Goal: Task Accomplishment & Management: Manage account settings

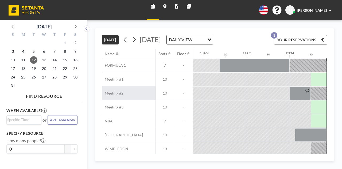
scroll to position [0, 417]
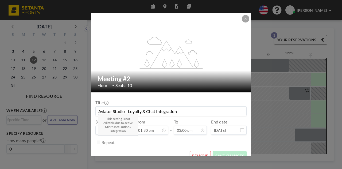
scroll to position [256, 0]
click at [196, 151] on button "REMOVE" at bounding box center [200, 155] width 21 height 9
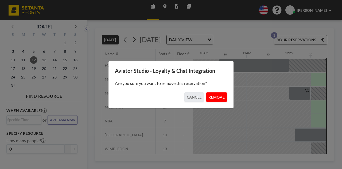
click at [211, 95] on button "REMOVE" at bounding box center [216, 96] width 21 height 9
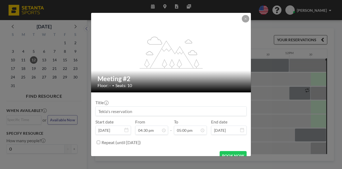
scroll to position [290, 0]
click at [159, 106] on input at bounding box center [171, 110] width 151 height 9
click at [140, 106] on input "Aviator Chat & Loialty" at bounding box center [171, 110] width 151 height 9
click at [140, 106] on input "Aviator Chat & Loaltyhy" at bounding box center [171, 110] width 151 height 9
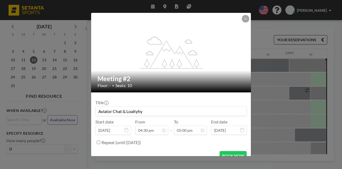
click at [140, 106] on input "Aviator Chat & Loaltyhy" at bounding box center [171, 110] width 151 height 9
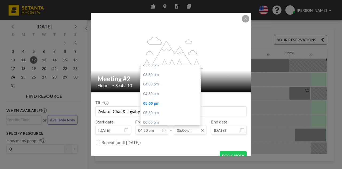
type input "Aviator Chat & Loyalty"
click at [182, 125] on input "05:00 pm" at bounding box center [190, 129] width 33 height 9
click at [161, 135] on div "05:30 pm" at bounding box center [172, 140] width 63 height 10
type input "05:30 pm"
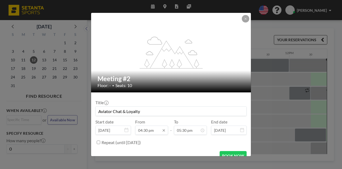
scroll to position [60, 0]
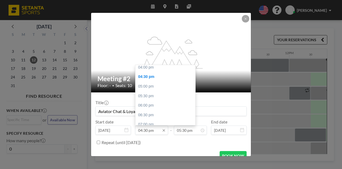
click at [153, 125] on input "04:30 pm" at bounding box center [151, 129] width 33 height 9
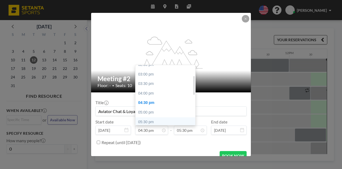
scroll to position [33, 0]
click at [155, 89] on div "04:00 pm" at bounding box center [166, 94] width 63 height 10
type input "04:00 pm"
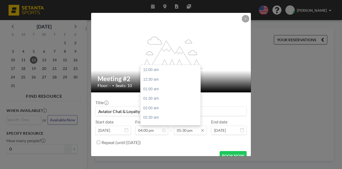
scroll to position [298, 0]
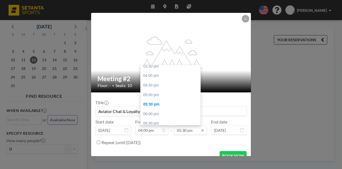
click at [184, 125] on input "05:30 pm" at bounding box center [190, 129] width 33 height 9
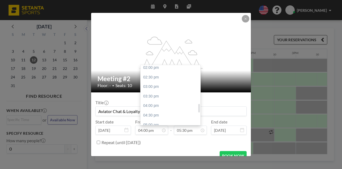
scroll to position [245, 0]
click at [156, 143] on div "05:00 pm" at bounding box center [172, 148] width 63 height 10
type input "05:00 pm"
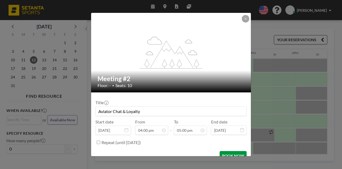
click at [220, 151] on button "BOOK NOW" at bounding box center [233, 155] width 27 height 9
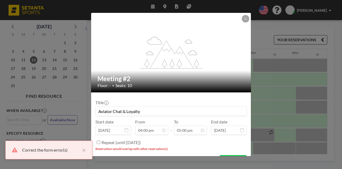
scroll to position [0, 0]
click at [223, 155] on button "BOOK NOW" at bounding box center [233, 159] width 27 height 9
click at [244, 20] on icon at bounding box center [245, 19] width 2 height 2
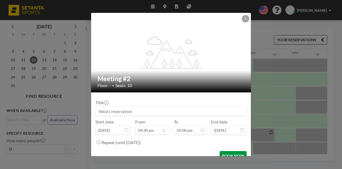
click at [228, 151] on button "BOOK NOW" at bounding box center [233, 155] width 27 height 9
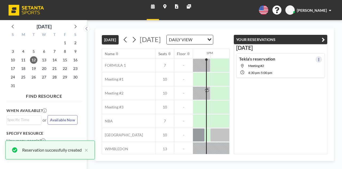
click at [319, 56] on button at bounding box center [319, 59] width 6 height 6
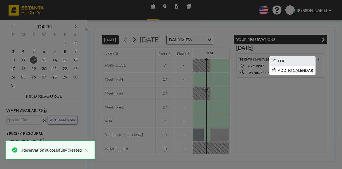
click at [293, 56] on li "EDIT" at bounding box center [293, 60] width 46 height 9
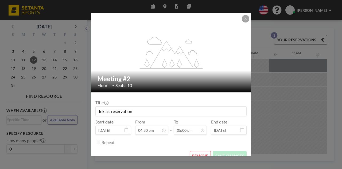
click at [125, 106] on input "Tekla's reservation" at bounding box center [171, 110] width 151 height 9
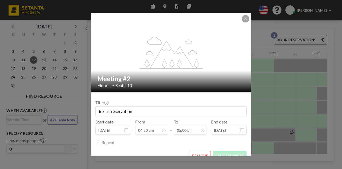
click at [125, 106] on input "Tekla's reservation" at bounding box center [171, 110] width 151 height 9
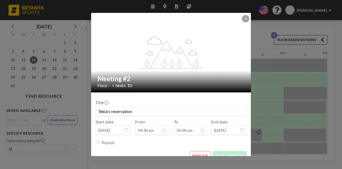
scroll to position [0, 556]
click at [125, 106] on input "Tekla's reservation" at bounding box center [171, 110] width 151 height 9
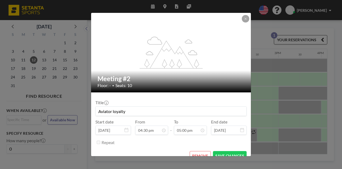
scroll to position [290, 0]
click at [221, 151] on button "SAVE CHANGES" at bounding box center [230, 155] width 34 height 9
type input "Aviator loyalty"
